Goal: Go to known website: Go to known website

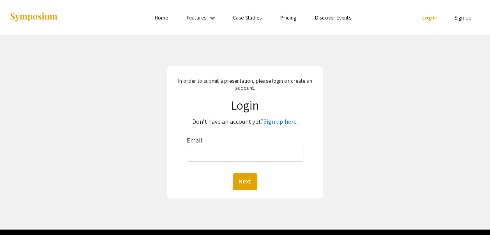
scroll to position [2, 0]
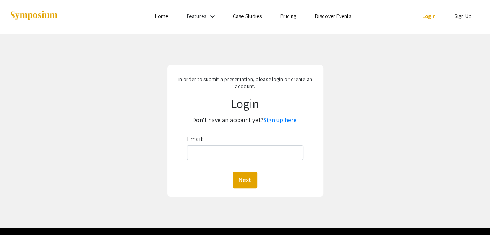
click at [160, 18] on link "Home" at bounding box center [161, 15] width 13 height 7
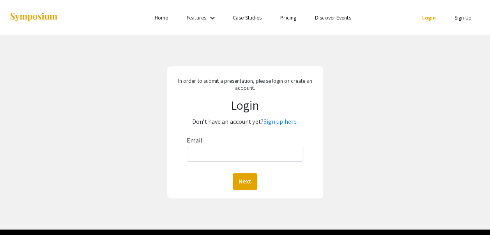
scroll to position [2, 0]
